Goal: Task Accomplishment & Management: Use online tool/utility

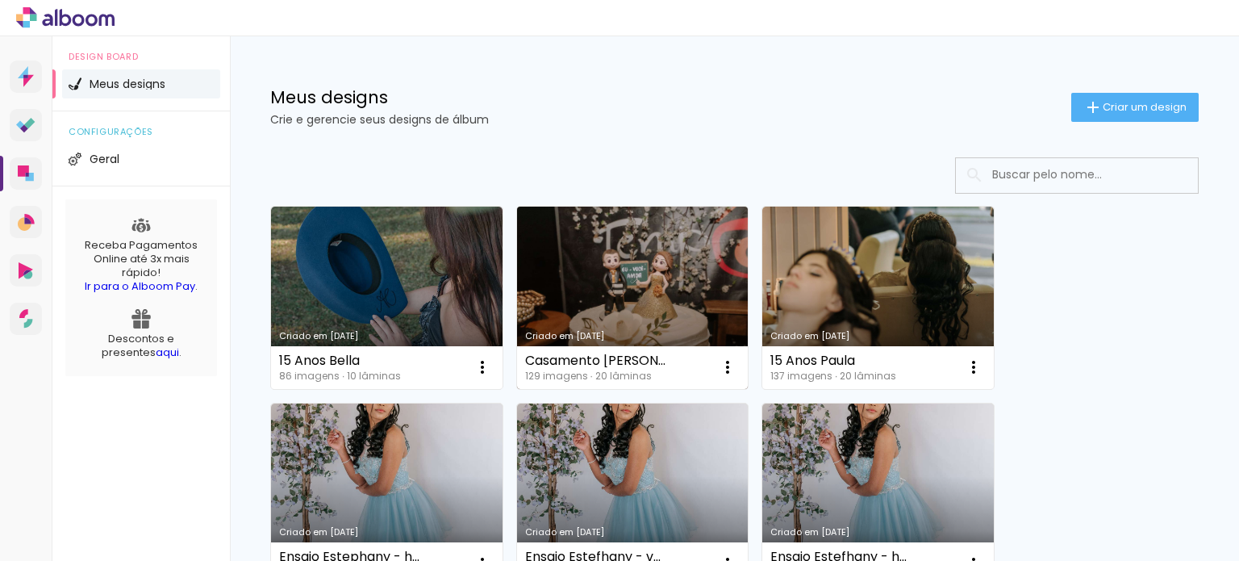
click at [563, 296] on link "Criado em [DATE]" at bounding box center [632, 297] width 231 height 182
